Goal: Task Accomplishment & Management: Complete application form

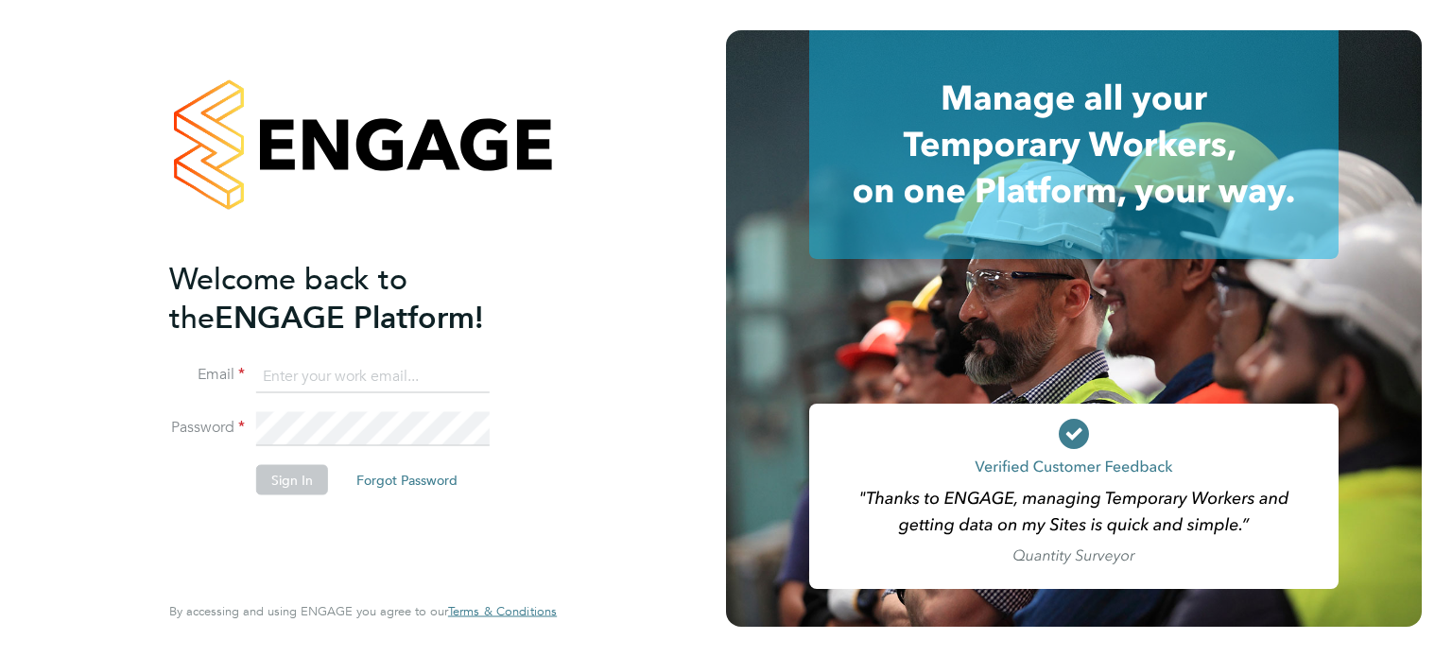
type input "mason.roberts@castlefieldrecruitment.com"
click at [316, 491] on button "Sign In" at bounding box center [292, 479] width 72 height 30
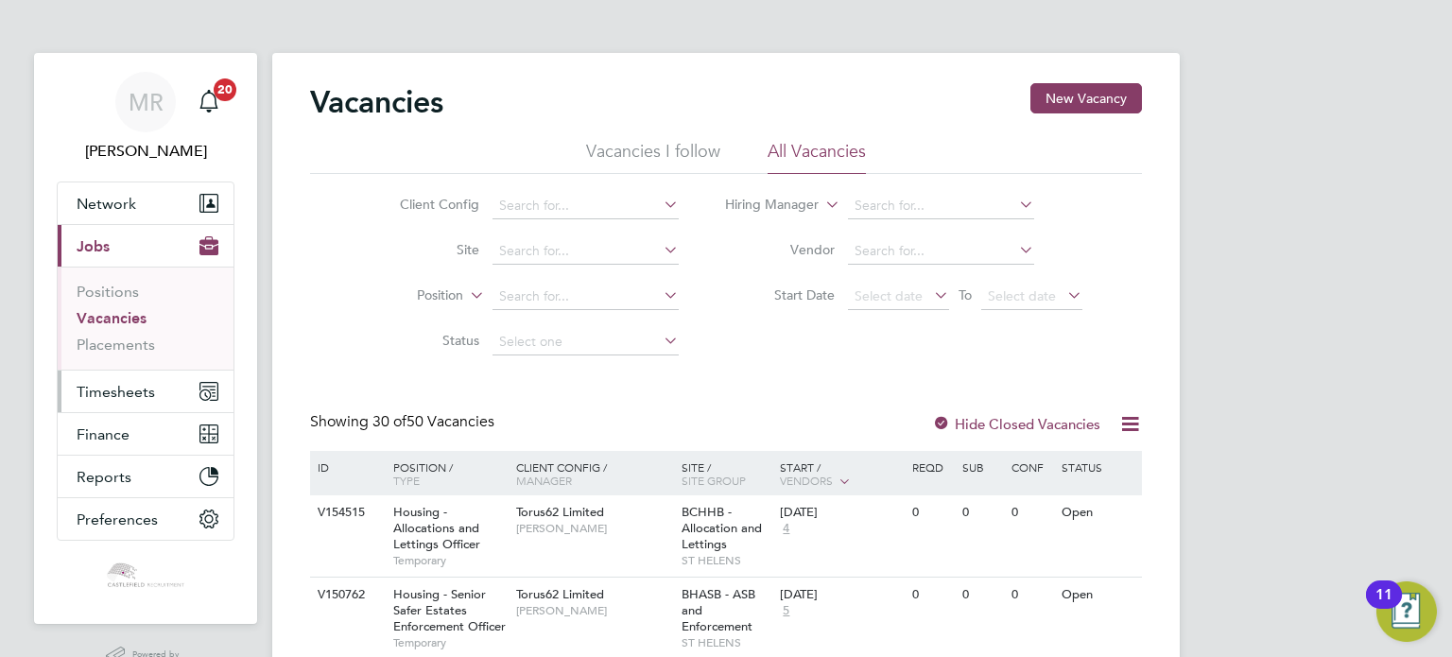
click at [147, 394] on span "Timesheets" at bounding box center [116, 392] width 78 height 18
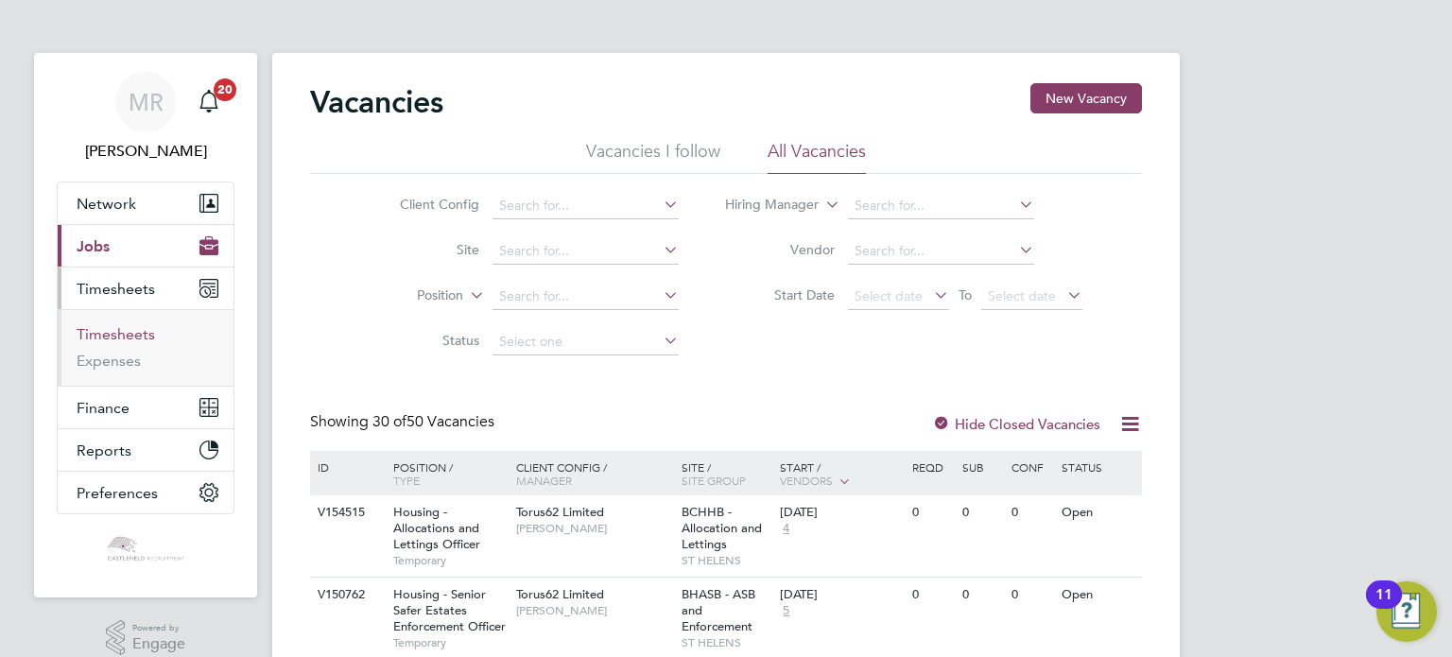
click at [127, 327] on link "Timesheets" at bounding box center [116, 334] width 78 height 18
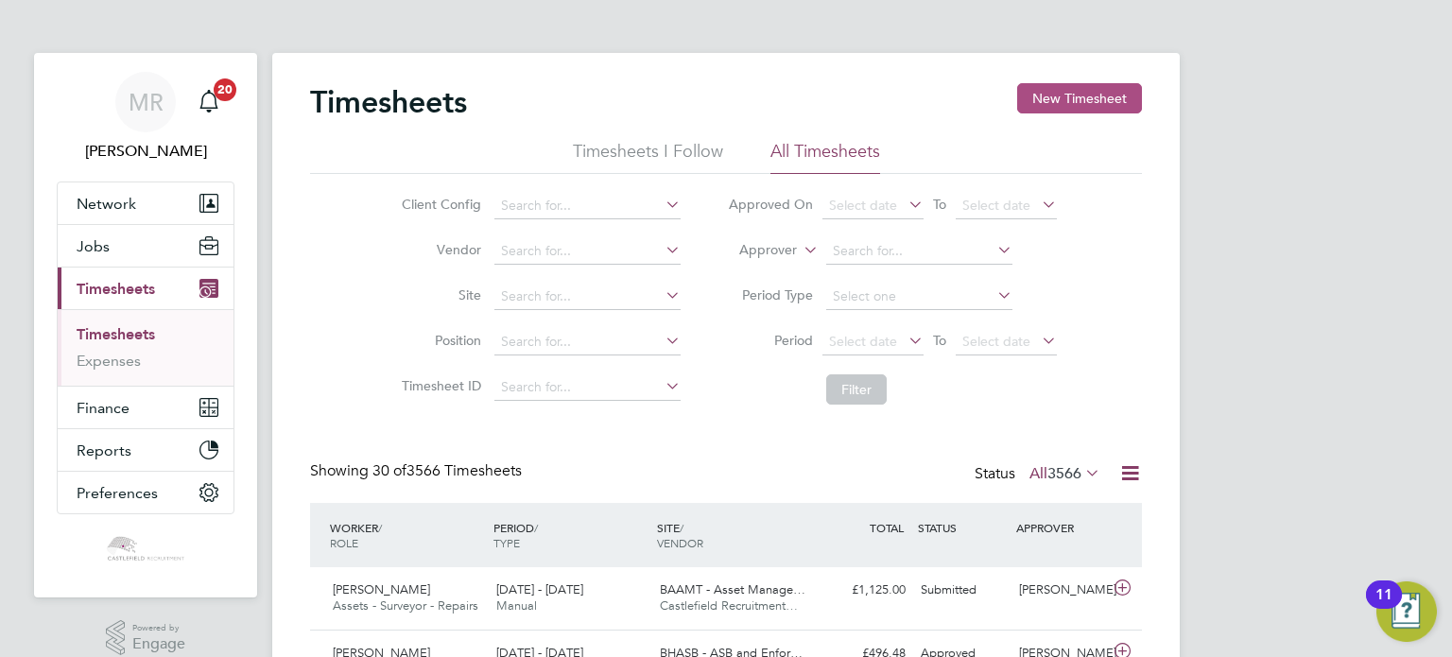
click at [1063, 86] on button "New Timesheet" at bounding box center [1079, 98] width 125 height 30
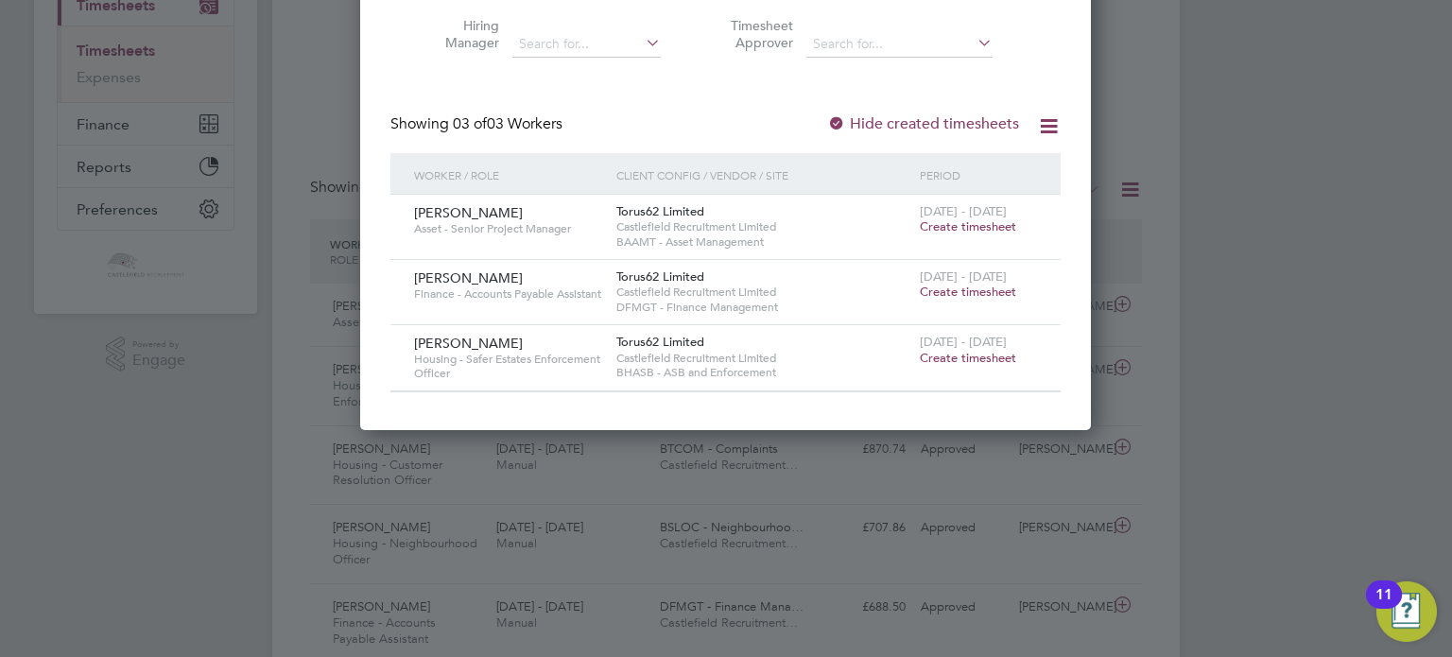
click at [948, 281] on span "[DATE] - [DATE]" at bounding box center [963, 276] width 87 height 16
click at [949, 293] on span "Create timesheet" at bounding box center [968, 292] width 96 height 16
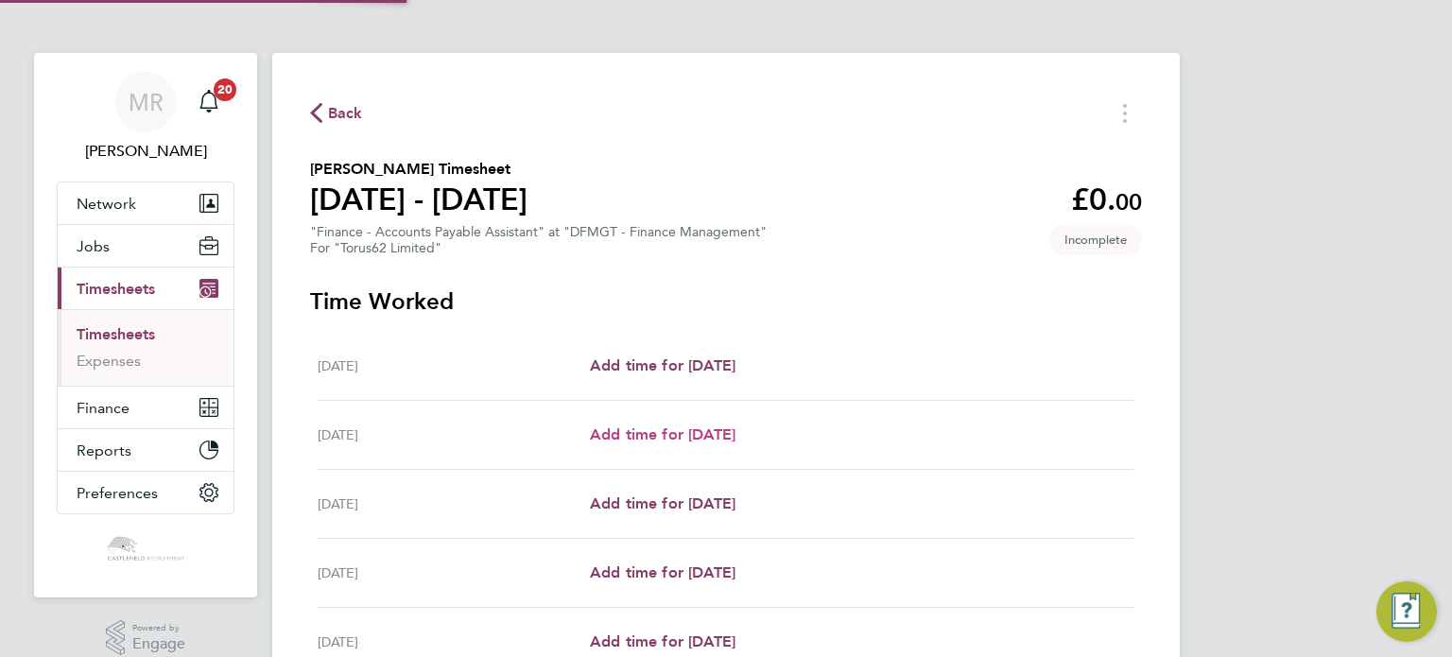
click at [698, 440] on span "Add time for [DATE]" at bounding box center [663, 434] width 146 height 18
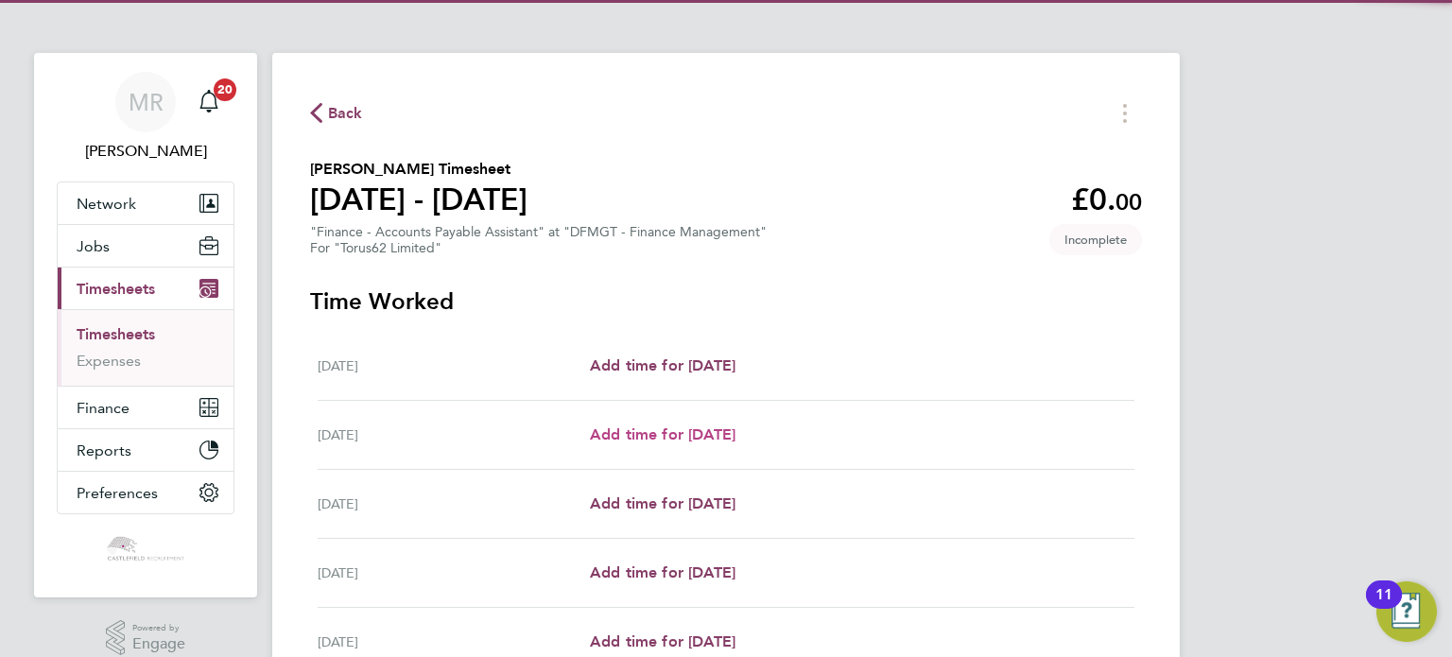
select select "30"
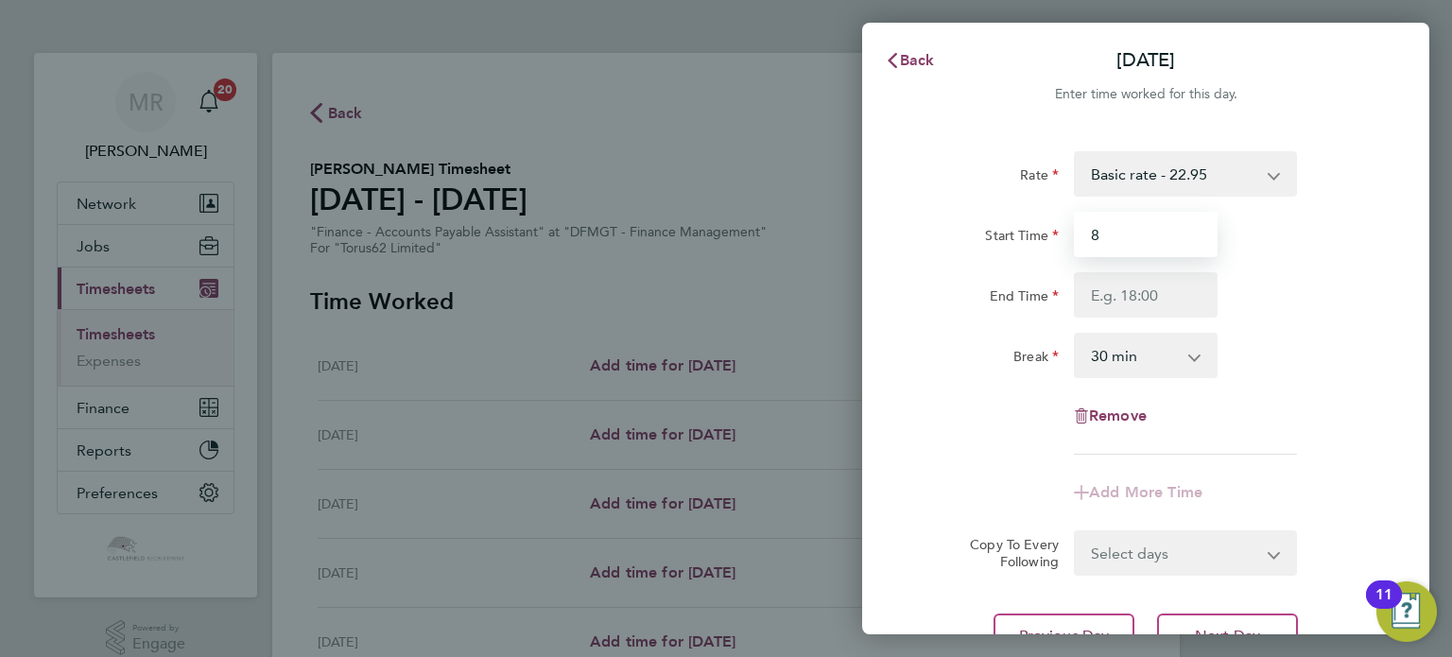
drag, startPoint x: 1160, startPoint y: 232, endPoint x: 1149, endPoint y: 240, distance: 14.2
click at [1155, 234] on input "8" at bounding box center [1146, 234] width 144 height 45
type input "08:30"
click at [1118, 278] on input "End Time" at bounding box center [1146, 294] width 144 height 45
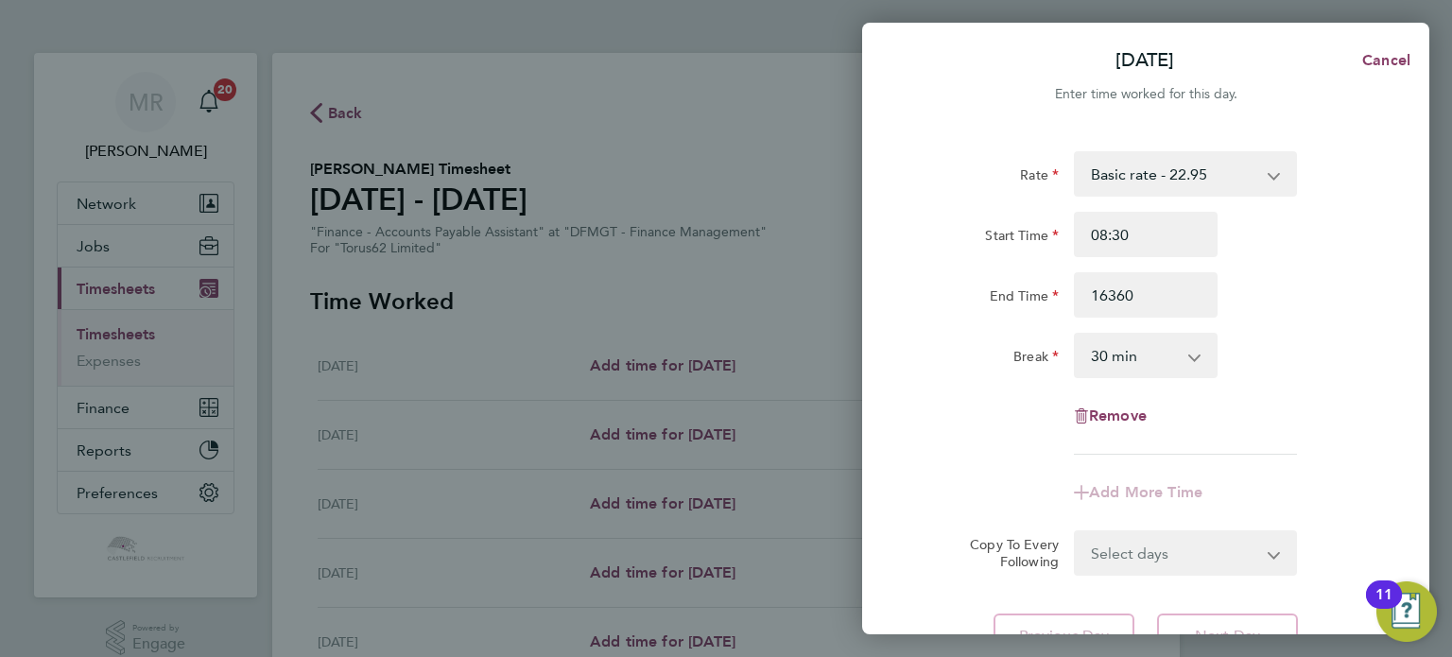
drag, startPoint x: 1274, startPoint y: 261, endPoint x: 1259, endPoint y: 268, distance: 16.5
click at [1274, 261] on div "Start Time 08:30 End Time 16360" at bounding box center [1146, 265] width 476 height 106
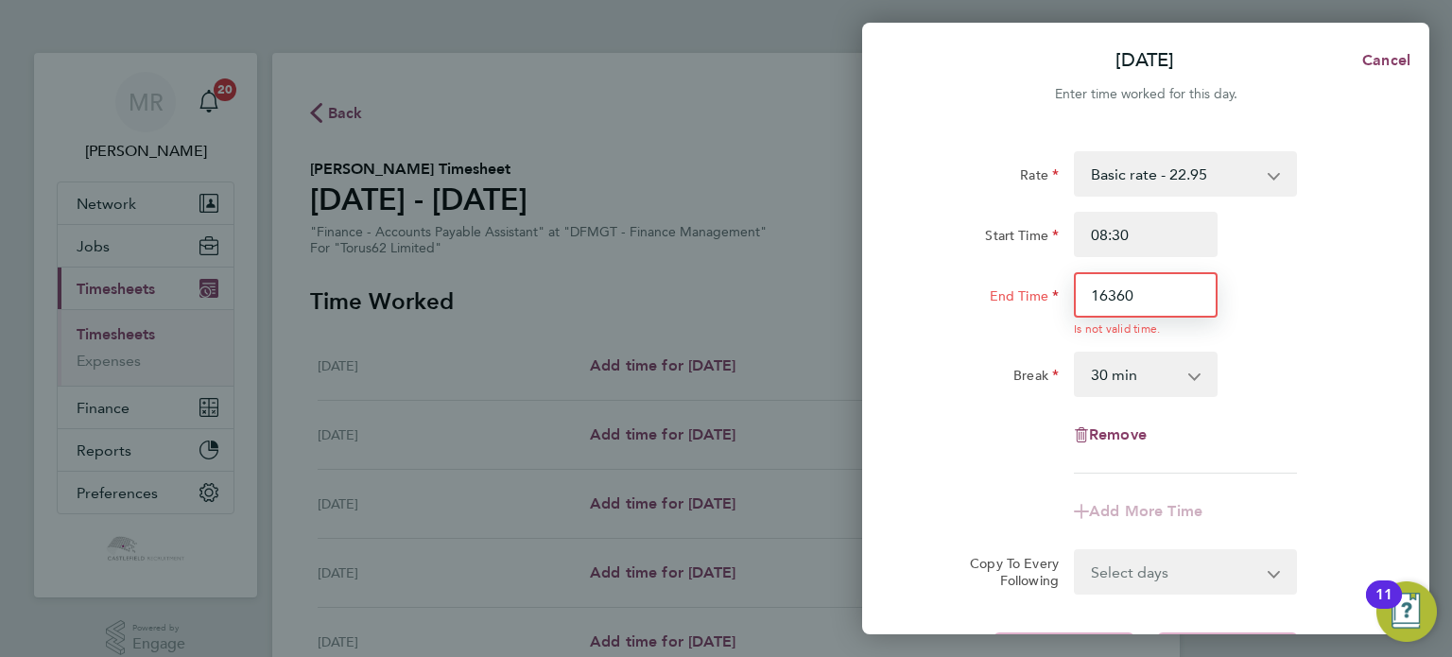
drag, startPoint x: 1178, startPoint y: 286, endPoint x: 1041, endPoint y: 276, distance: 137.5
click at [906, 286] on div "Rate Basic rate - 22.95 Start Time 08:30 End Time 16360 Is not valid time. Brea…" at bounding box center [1145, 415] width 567 height 572
type input "16:30"
click at [1243, 269] on div "Start Time 08:30 End Time 16:30 Is not valid time." at bounding box center [1146, 274] width 476 height 125
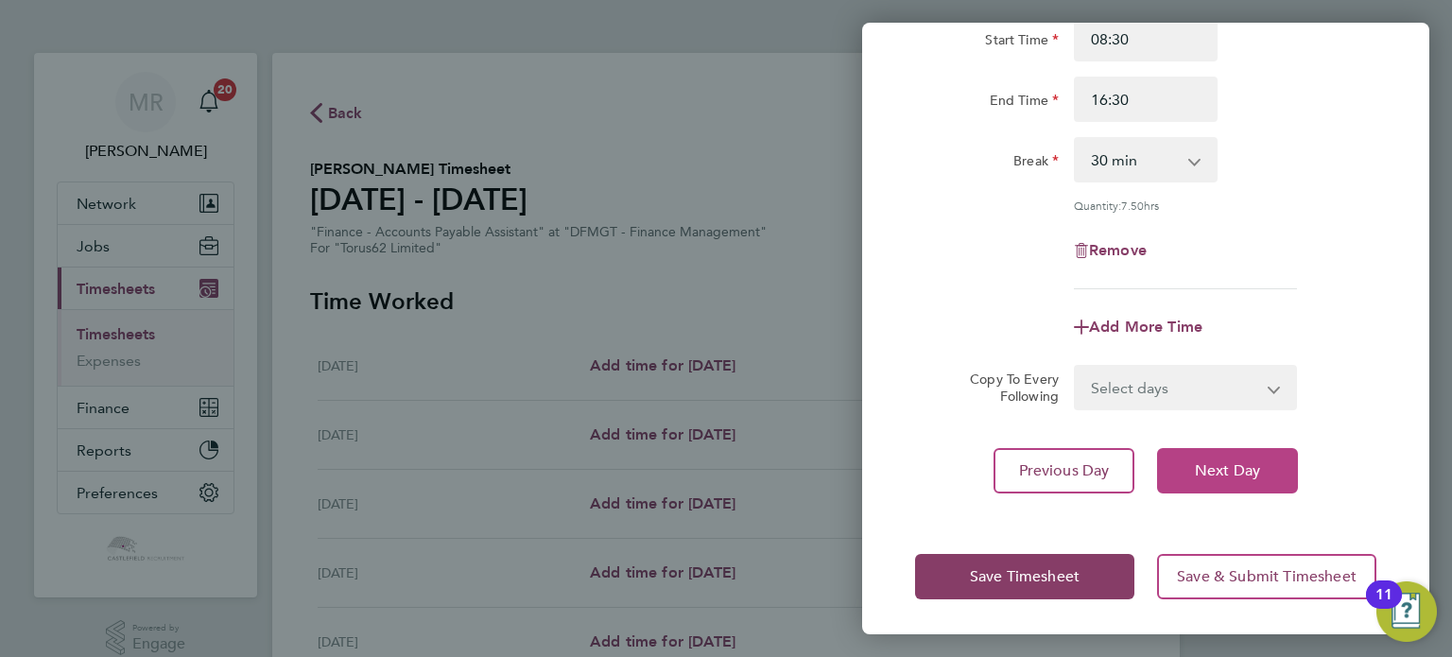
click at [1186, 449] on button "Next Day" at bounding box center [1227, 470] width 141 height 45
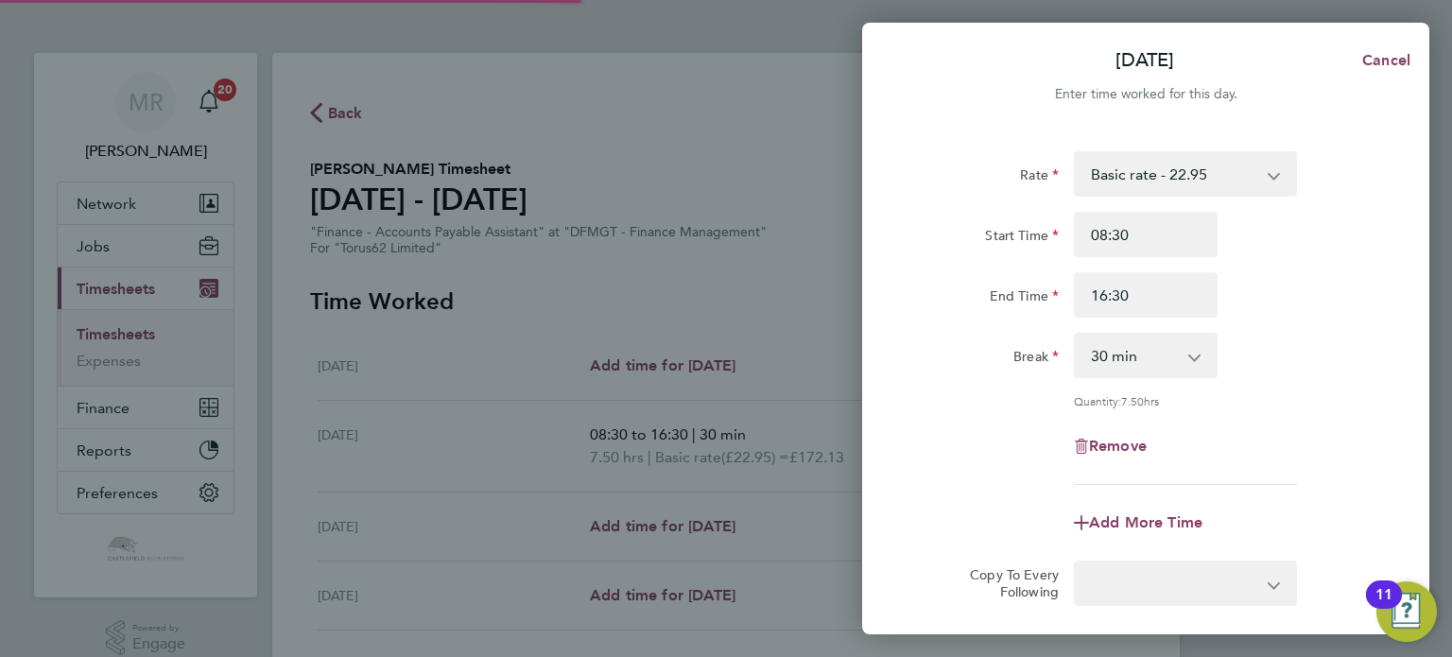
select select "30"
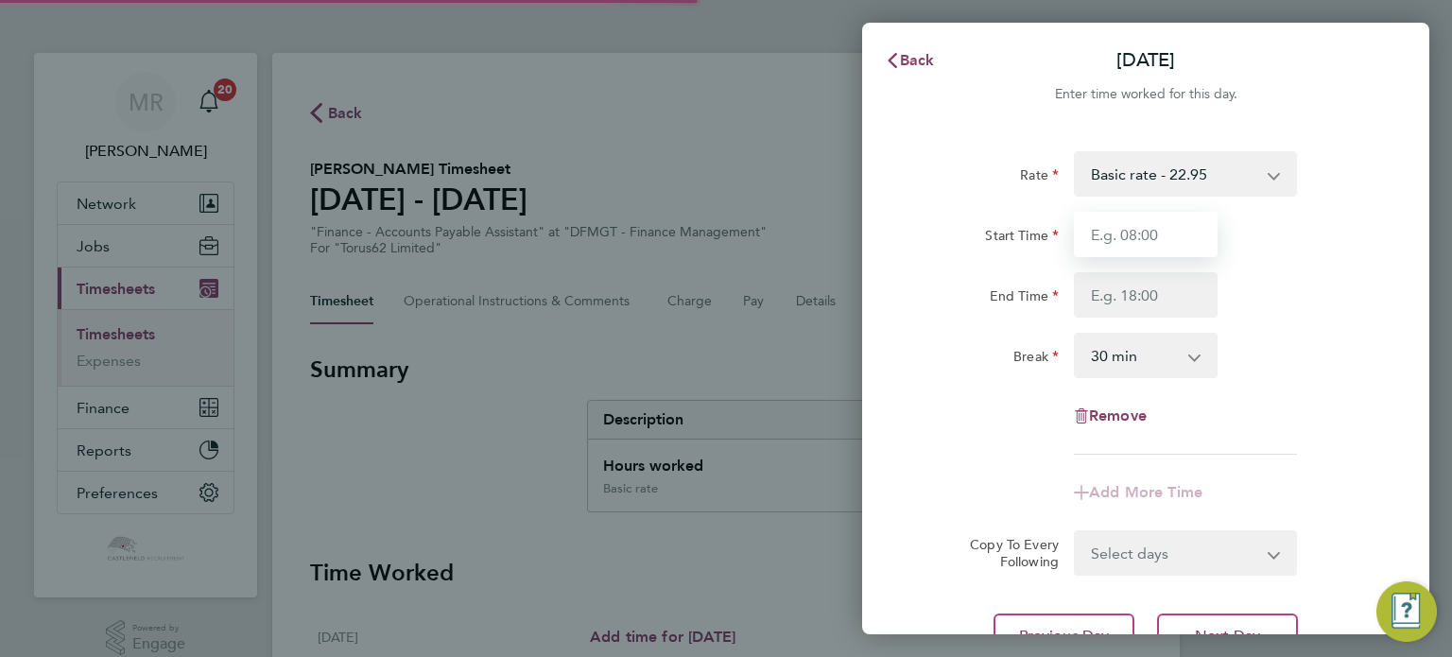
drag, startPoint x: 1103, startPoint y: 240, endPoint x: 1095, endPoint y: 256, distance: 18.2
click at [1103, 240] on input "Start Time" at bounding box center [1146, 234] width 144 height 45
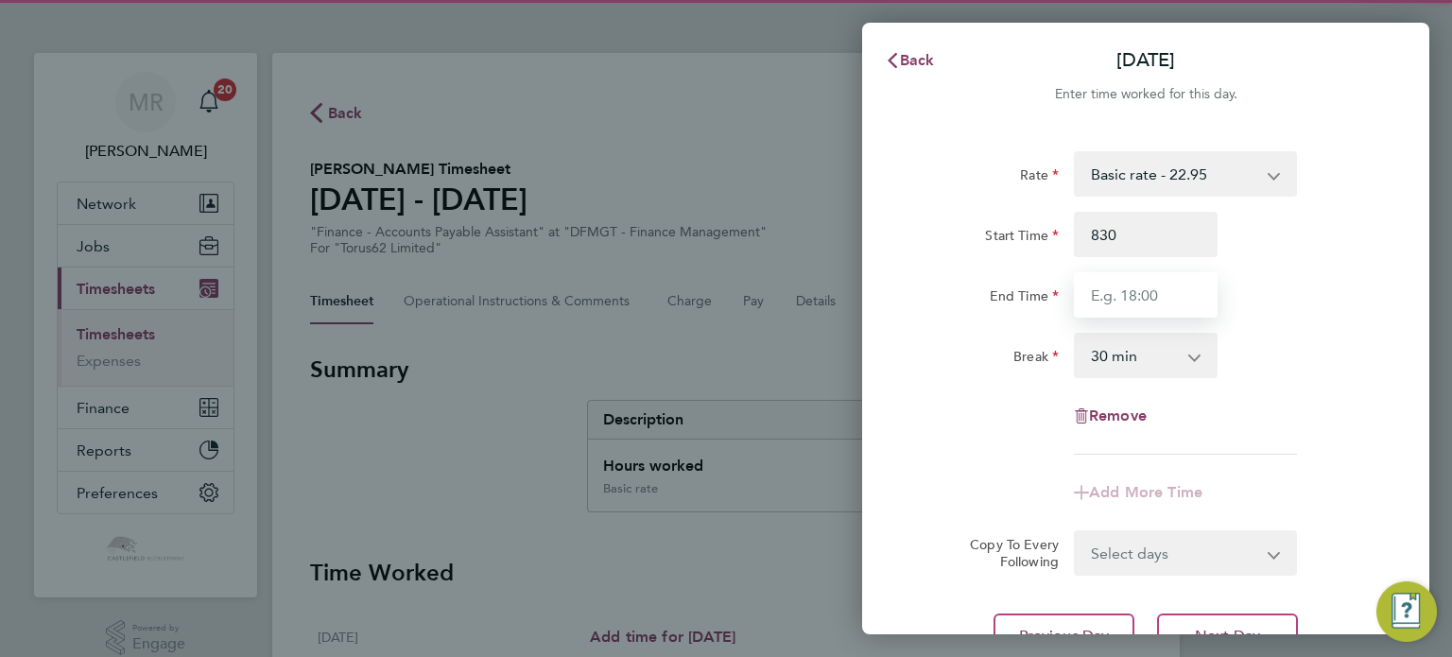
type input "08:30"
drag, startPoint x: 1087, startPoint y: 283, endPoint x: 1098, endPoint y: 283, distance: 11.3
click at [1088, 283] on input "End Time" at bounding box center [1146, 294] width 144 height 45
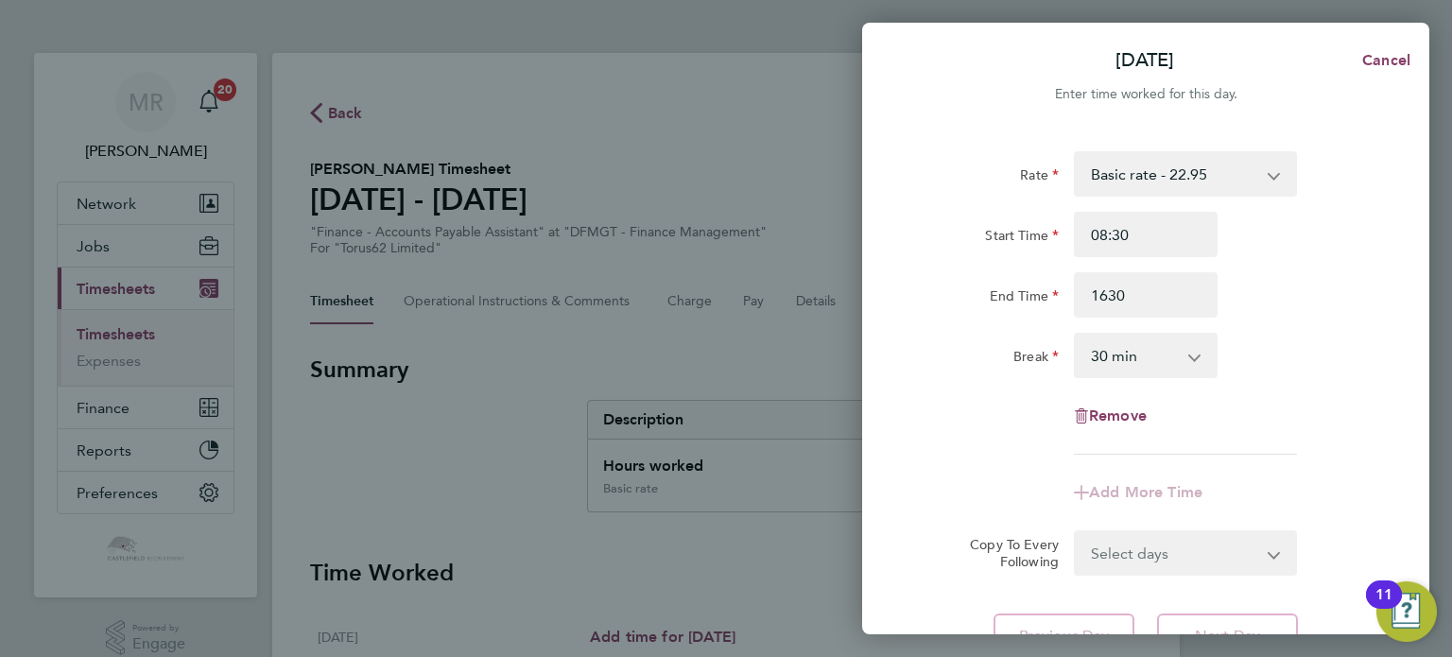
type input "16:30"
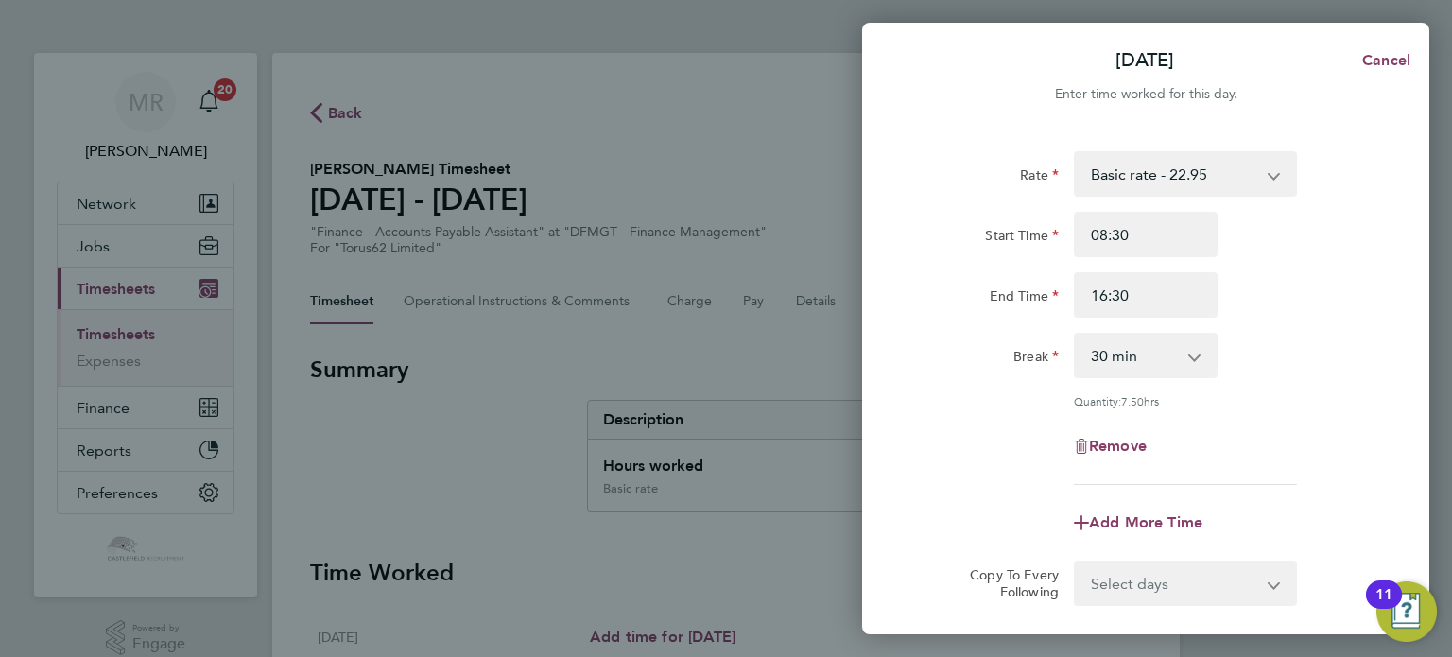
click at [1290, 260] on div "Start Time 08:30 End Time 16:30" at bounding box center [1146, 265] width 476 height 106
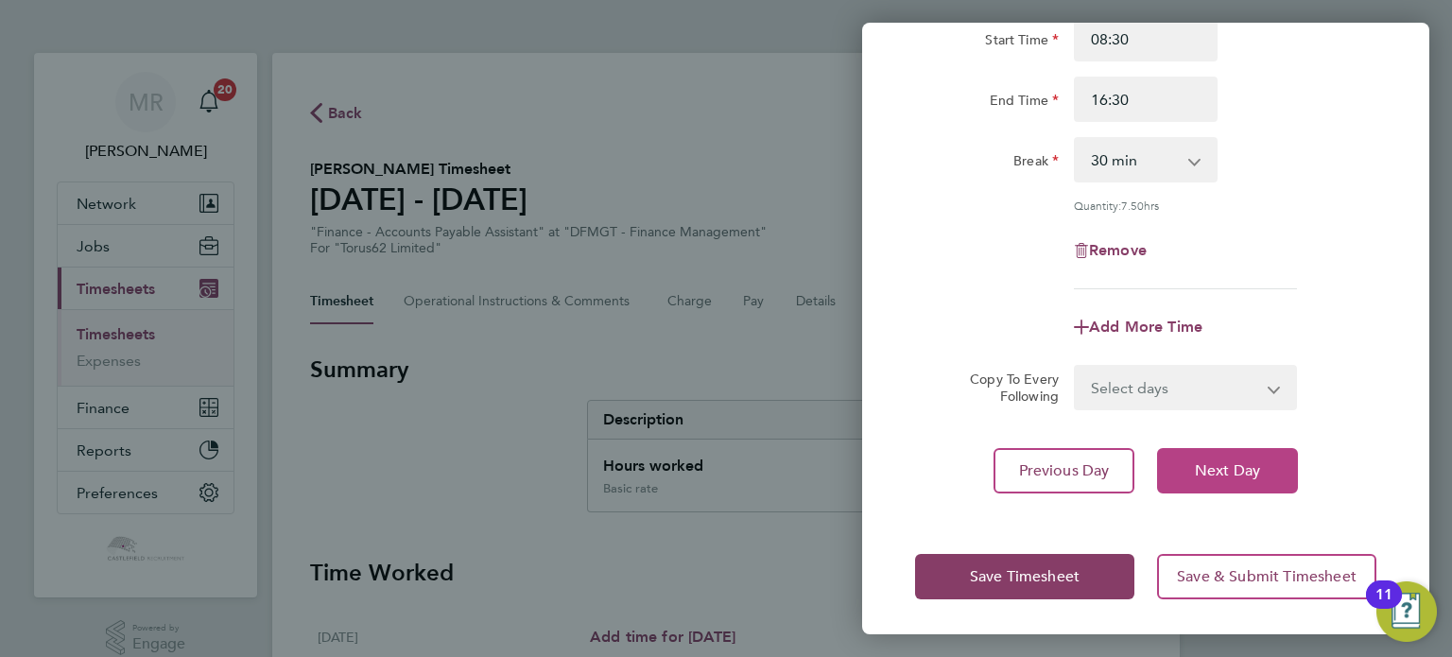
click at [1214, 449] on button "Next Day" at bounding box center [1227, 470] width 141 height 45
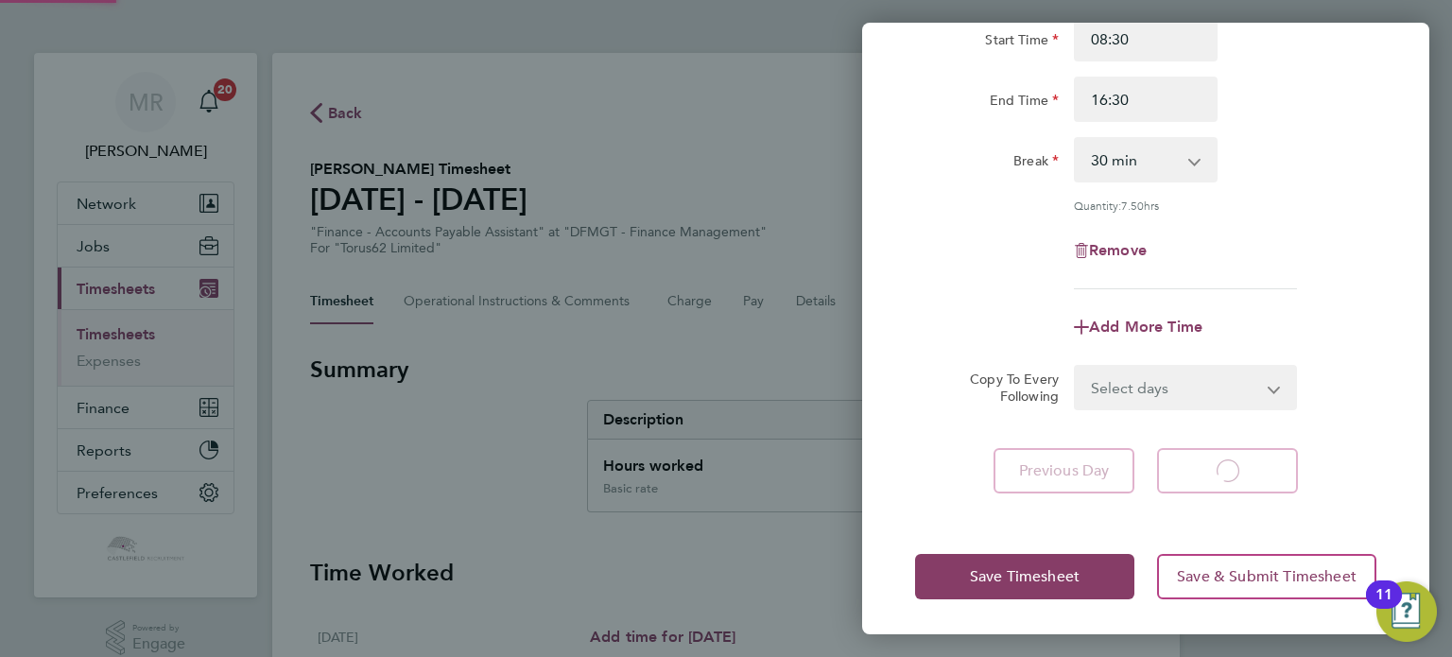
click at [1218, 462] on app-form-button "Next Day Loading" at bounding box center [1222, 470] width 152 height 45
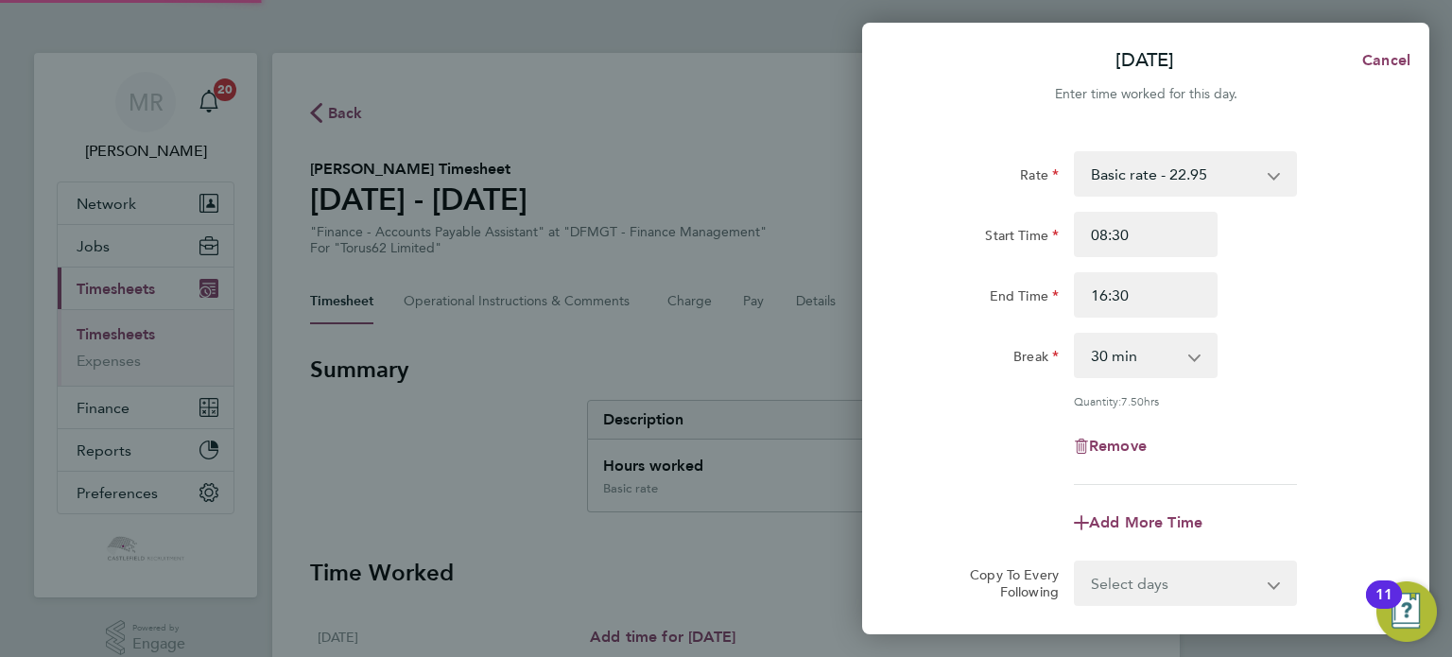
select select "30"
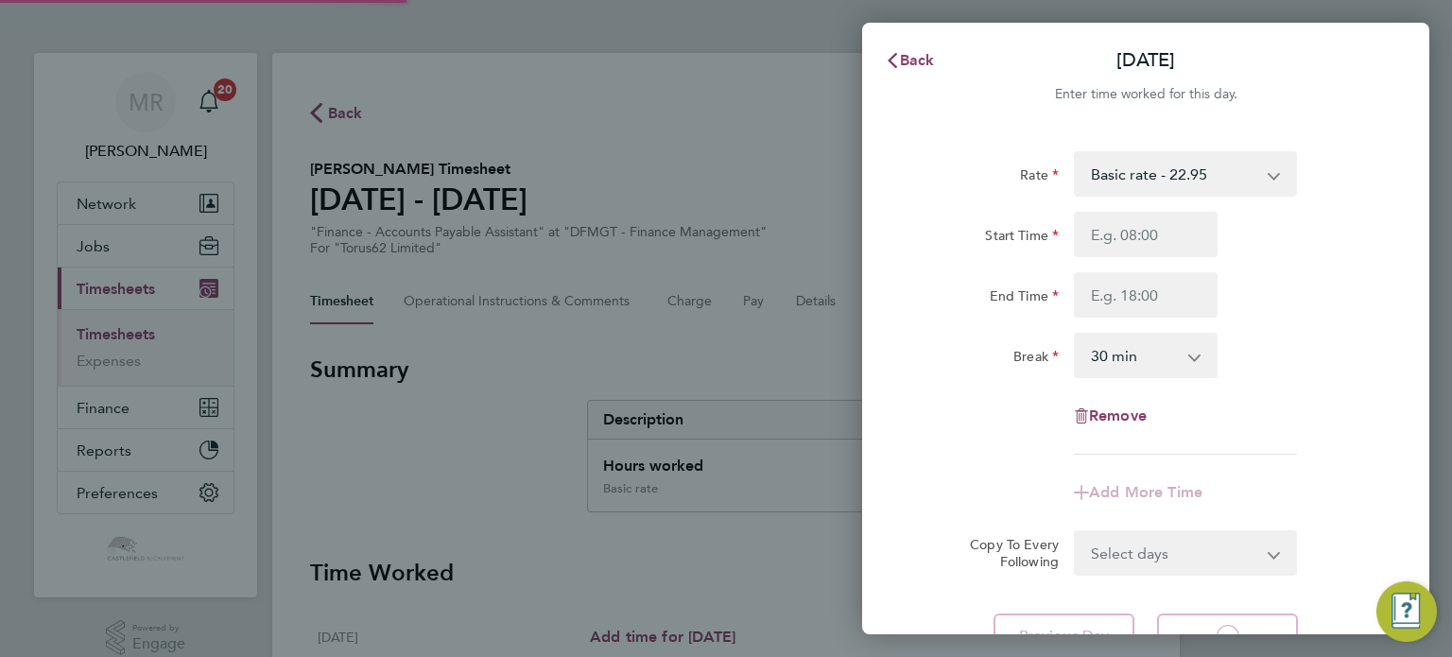
select select "30"
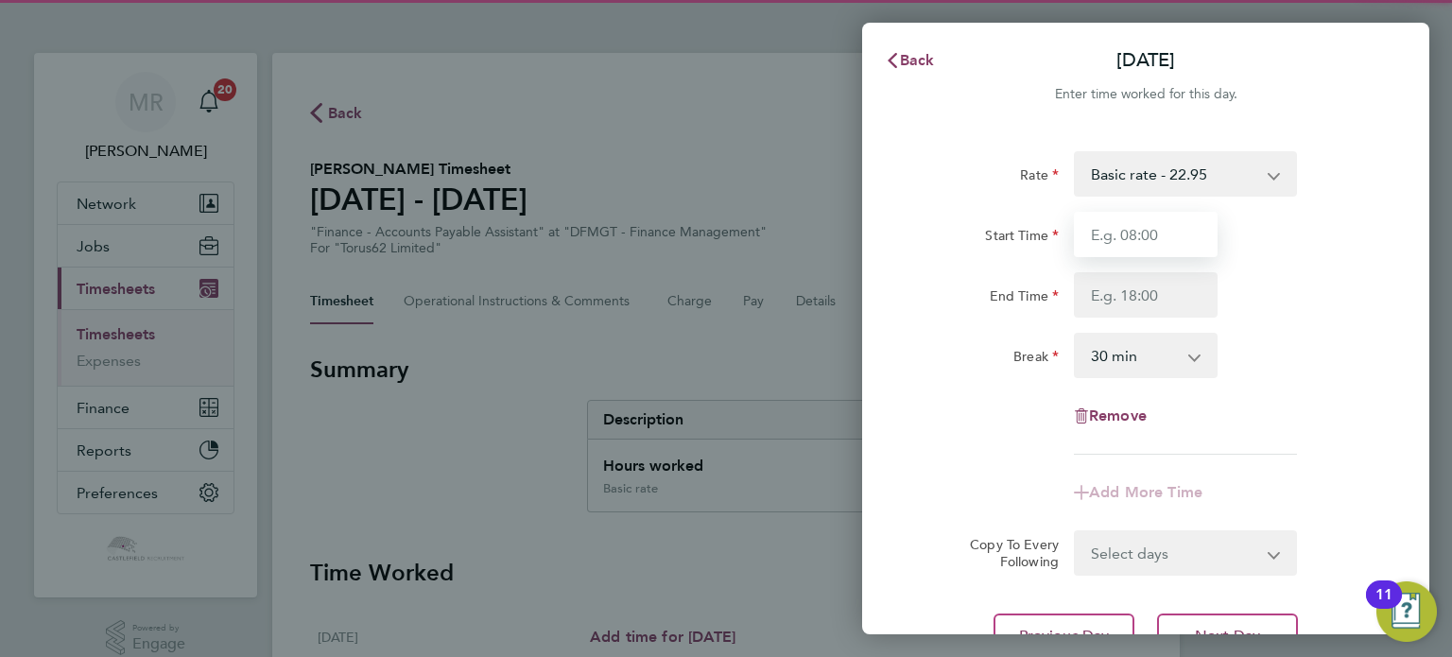
drag, startPoint x: 1120, startPoint y: 234, endPoint x: 1123, endPoint y: 249, distance: 15.4
click at [1129, 241] on input "Start Time" at bounding box center [1146, 234] width 144 height 45
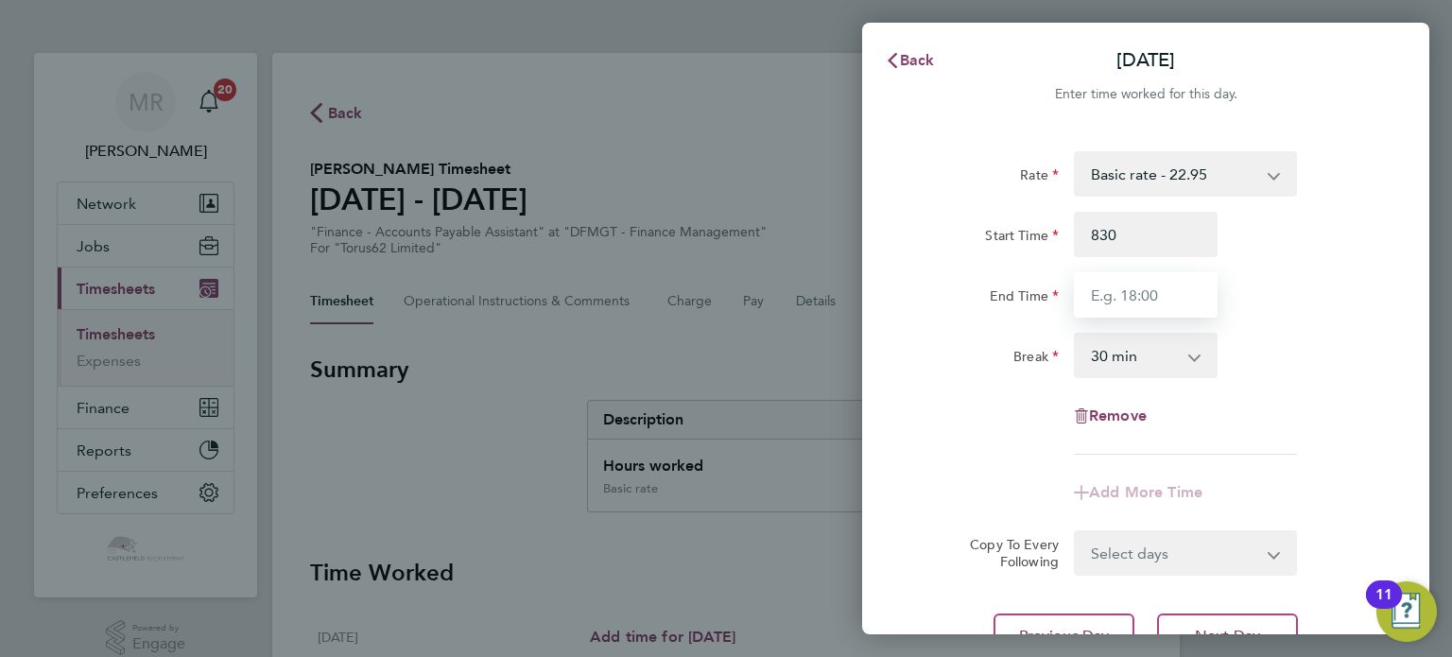
type input "08:30"
click at [1102, 291] on input "End Time" at bounding box center [1146, 294] width 144 height 45
drag, startPoint x: 1134, startPoint y: 279, endPoint x: 960, endPoint y: 302, distance: 175.4
click at [843, 302] on div "[DATE] Cancel Enter time worked for this day. Rate Basic rate - 22.95 Start Tim…" at bounding box center [726, 328] width 1452 height 657
type input "16:30"
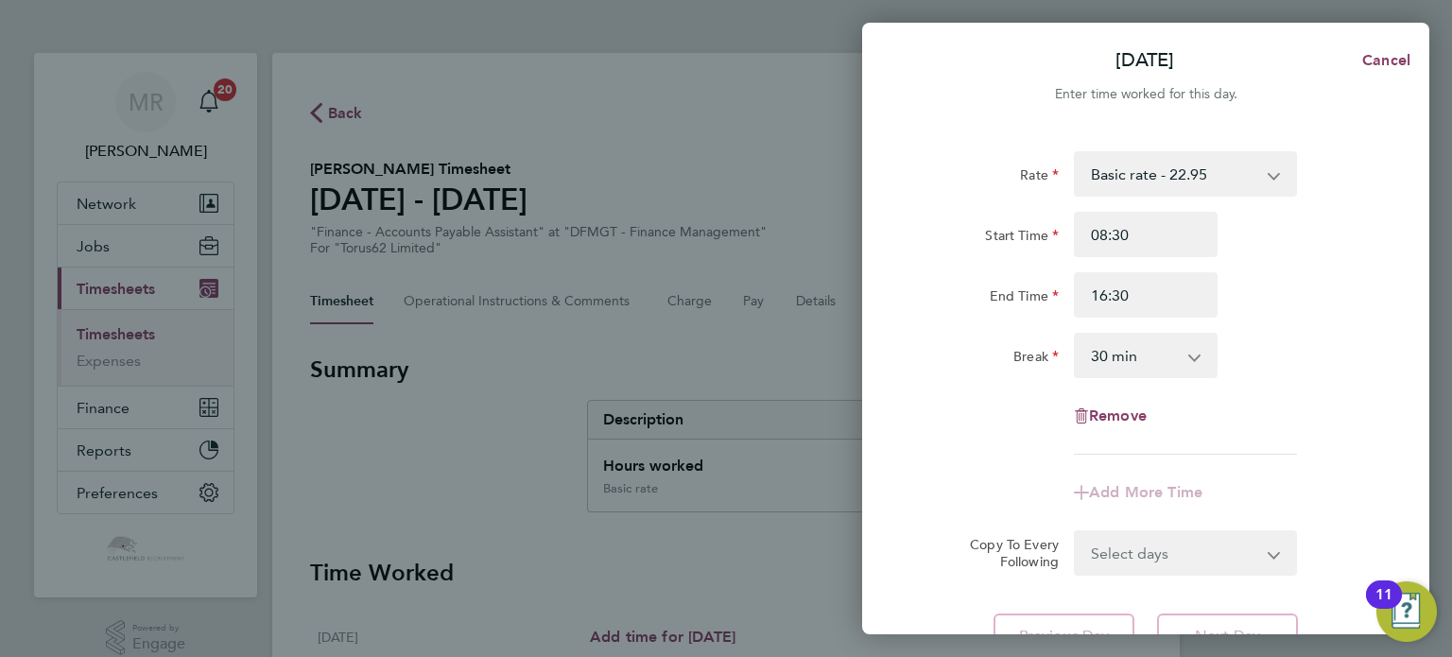
click at [1266, 278] on div "End Time 16:30" at bounding box center [1146, 294] width 476 height 45
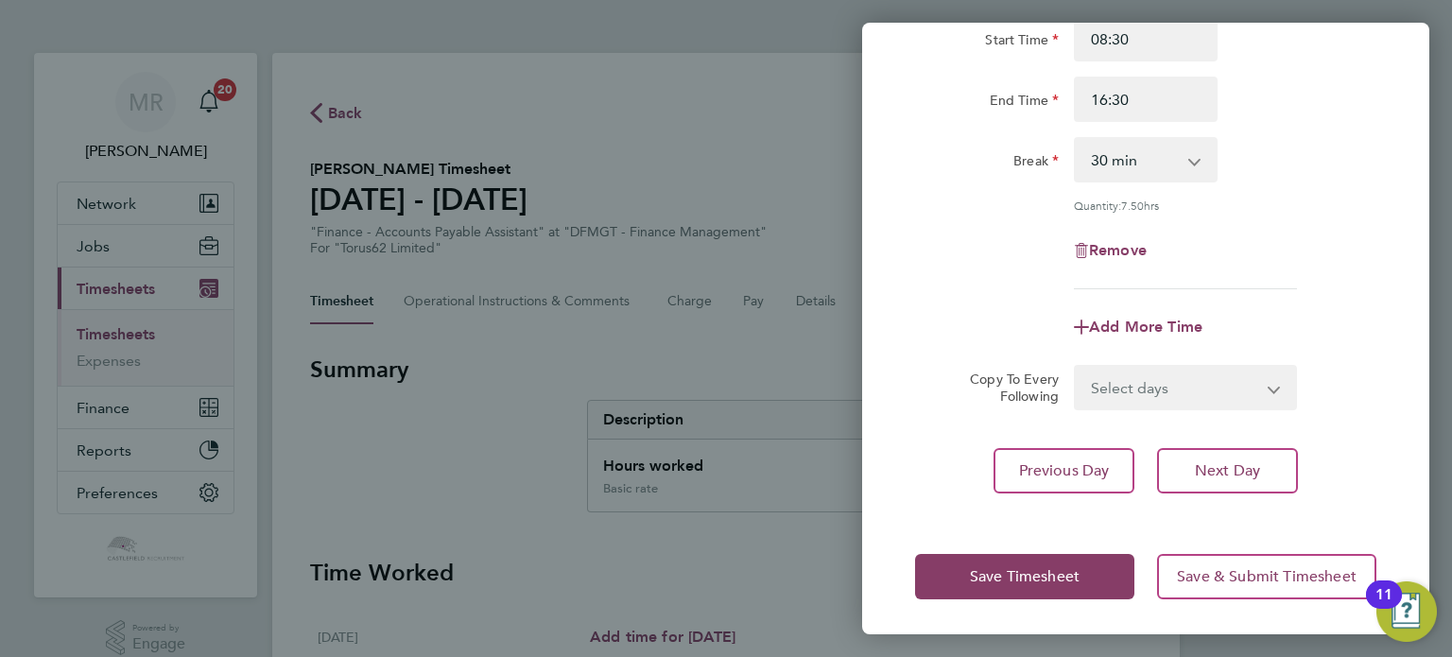
click at [1012, 615] on div "Save Timesheet Save & Submit Timesheet" at bounding box center [1145, 576] width 567 height 121
click at [1028, 581] on span "Save Timesheet" at bounding box center [1025, 576] width 110 height 19
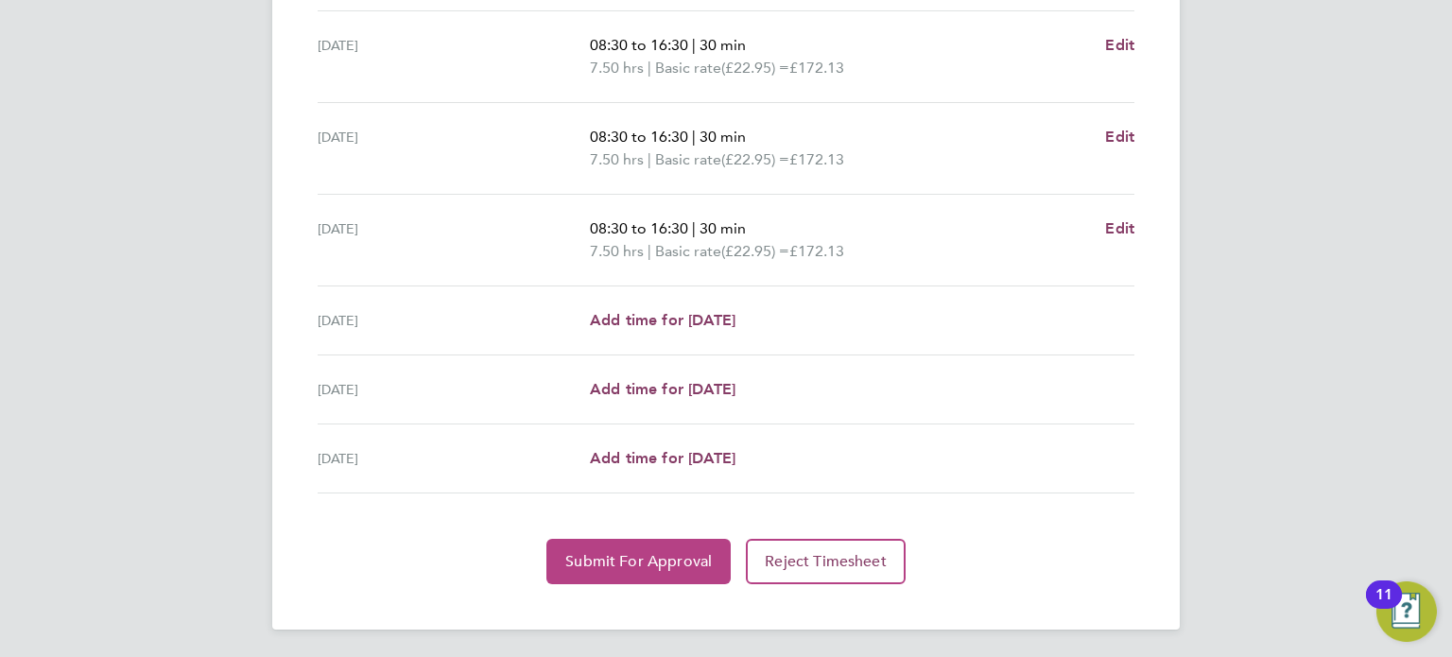
click at [628, 577] on button "Submit For Approval" at bounding box center [638, 561] width 184 height 45
